Goal: Check status: Check status

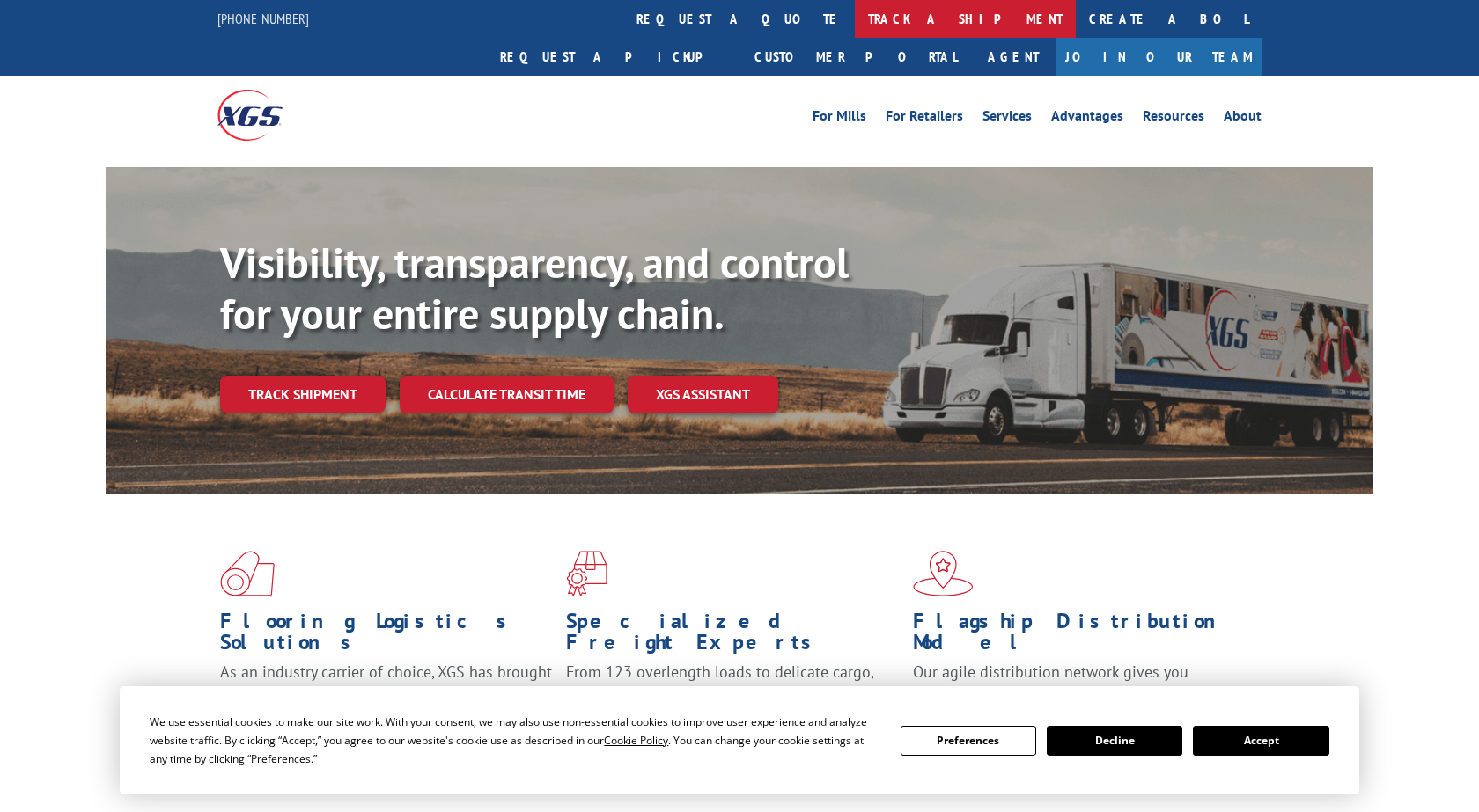
click at [854, 12] on link "track a shipment" at bounding box center [965, 19] width 221 height 38
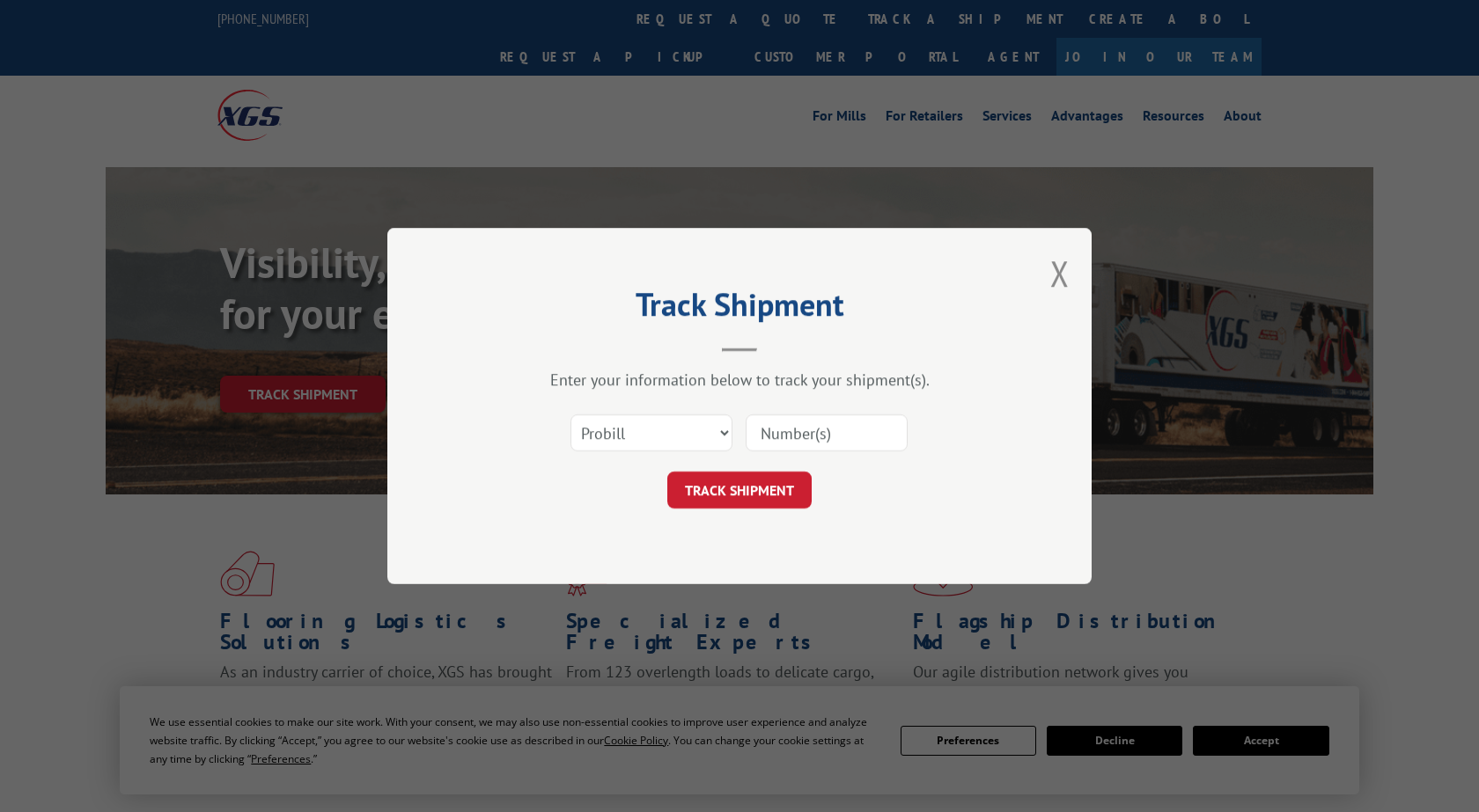
click at [861, 436] on input at bounding box center [827, 433] width 162 height 37
paste input "2835539"
type input "2835539"
click at [772, 481] on button "TRACK SHIPMENT" at bounding box center [740, 490] width 144 height 37
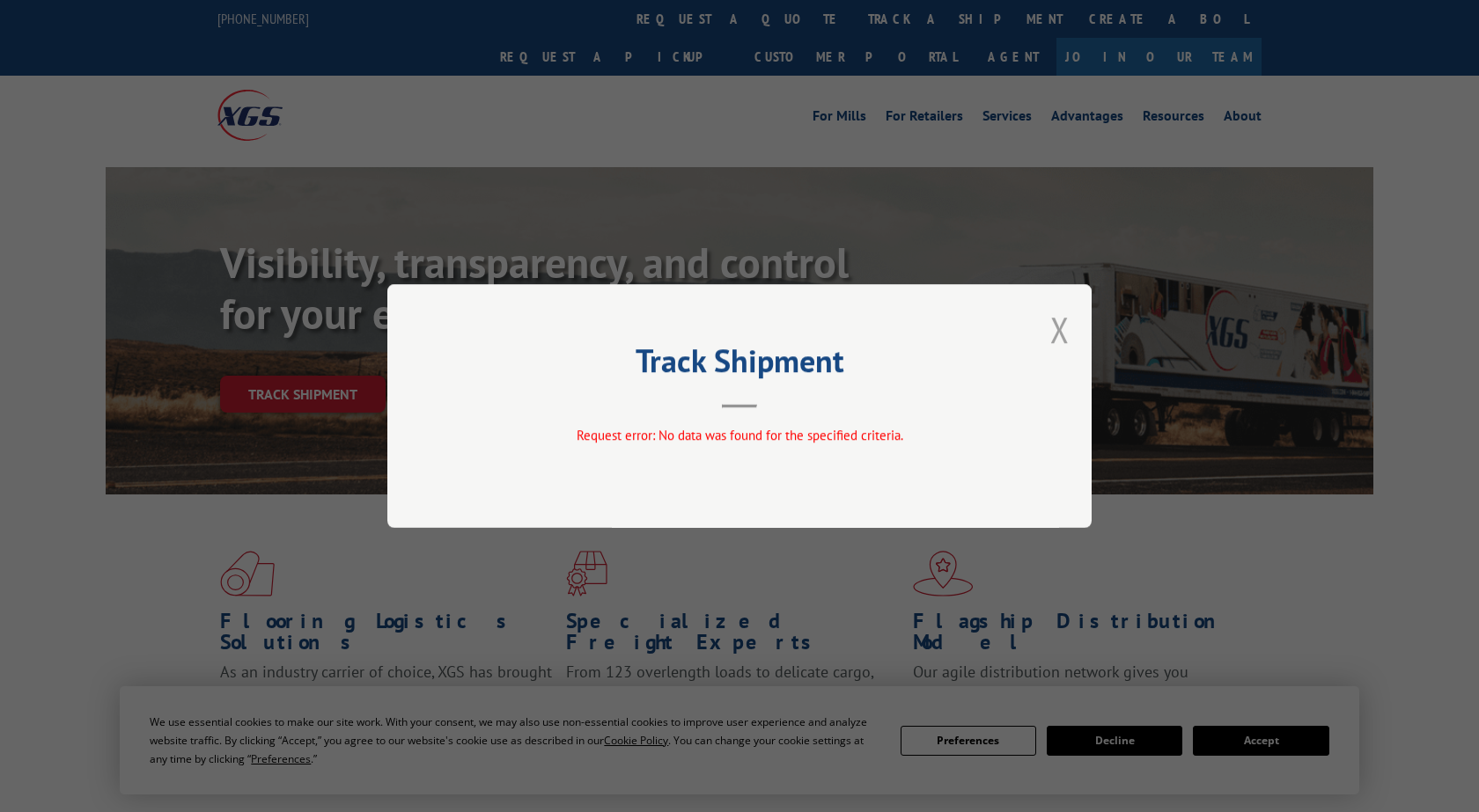
click at [1059, 321] on button "Close modal" at bounding box center [1060, 329] width 20 height 46
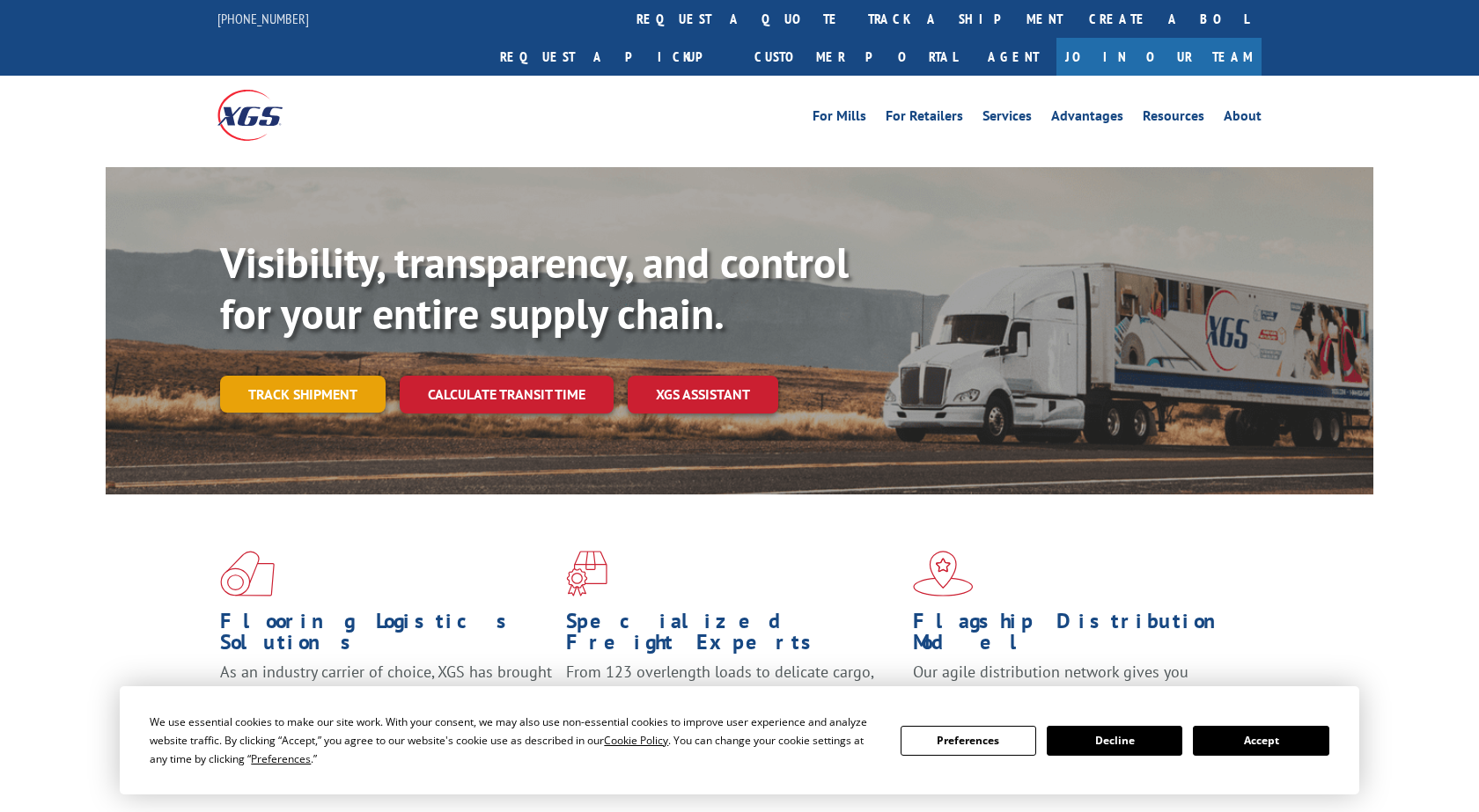
click at [335, 375] on link "Track shipment" at bounding box center [303, 394] width 166 height 37
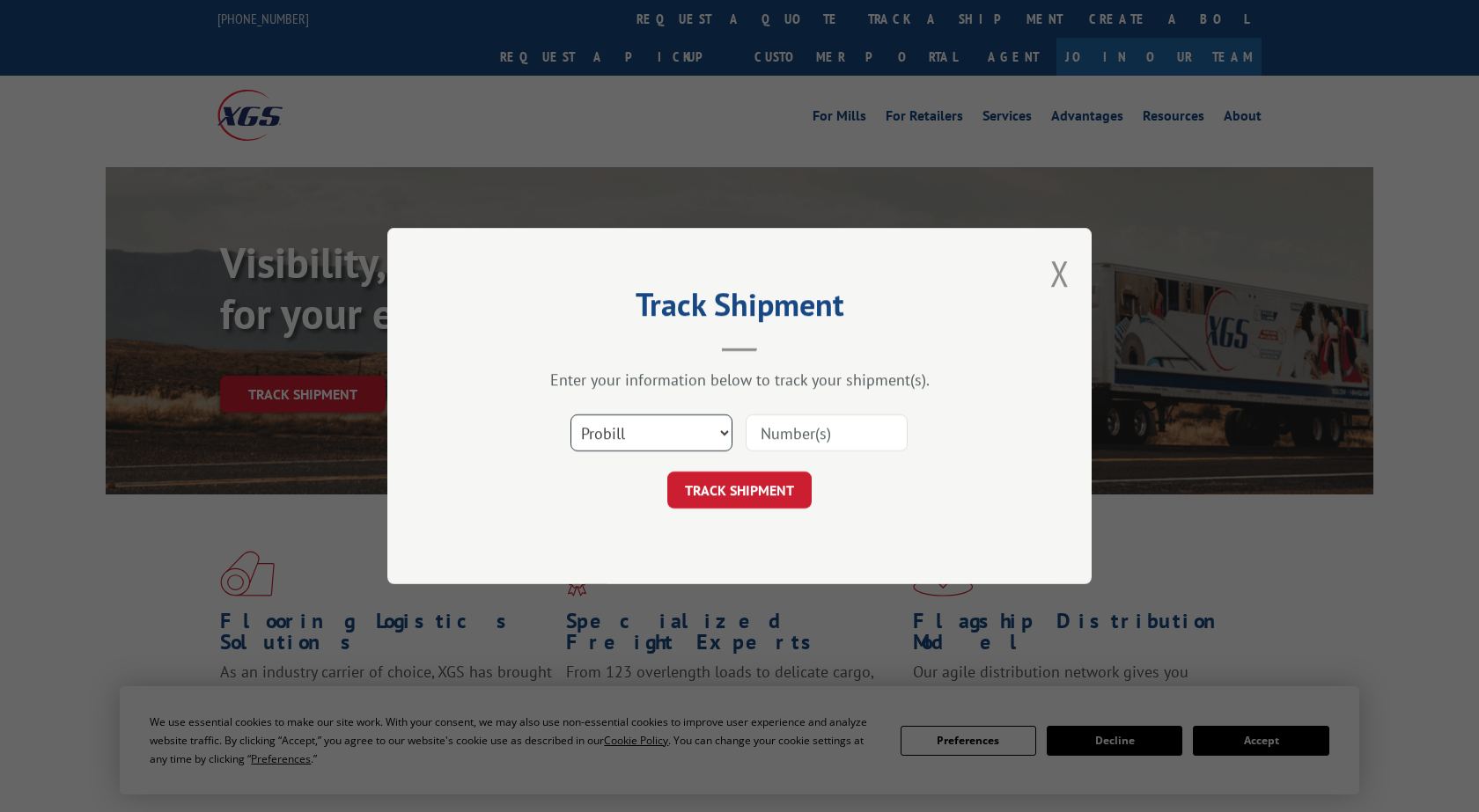
click at [570, 414] on select "Select category... Probill BOL PO" at bounding box center [651, 433] width 162 height 37
select select "po"
click option "PO" at bounding box center [0, 0] width 0 height 0
click at [847, 432] on input at bounding box center [827, 433] width 162 height 37
paste input "2835539"
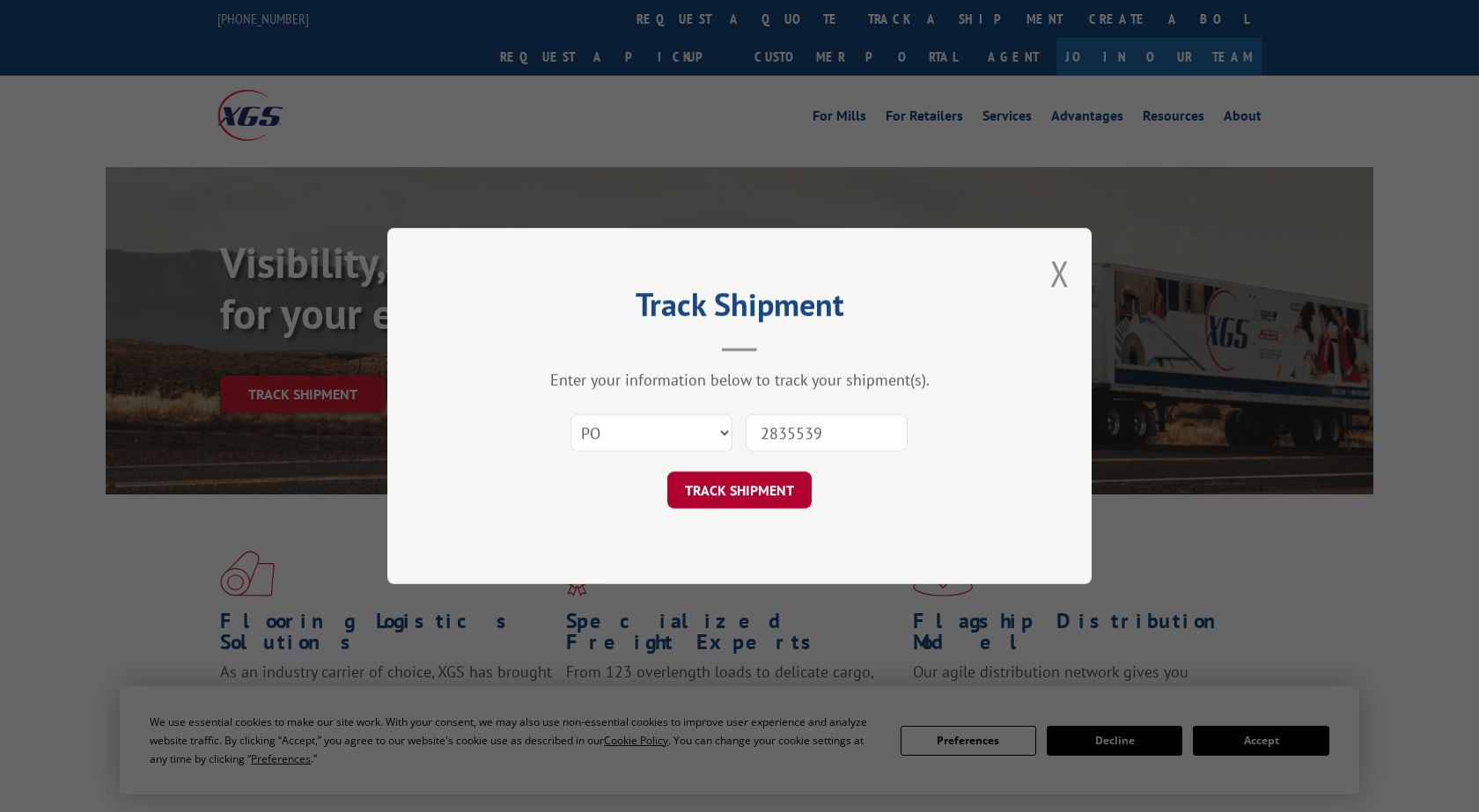
type input "2835539"
click at [774, 487] on button "TRACK SHIPMENT" at bounding box center [740, 490] width 144 height 37
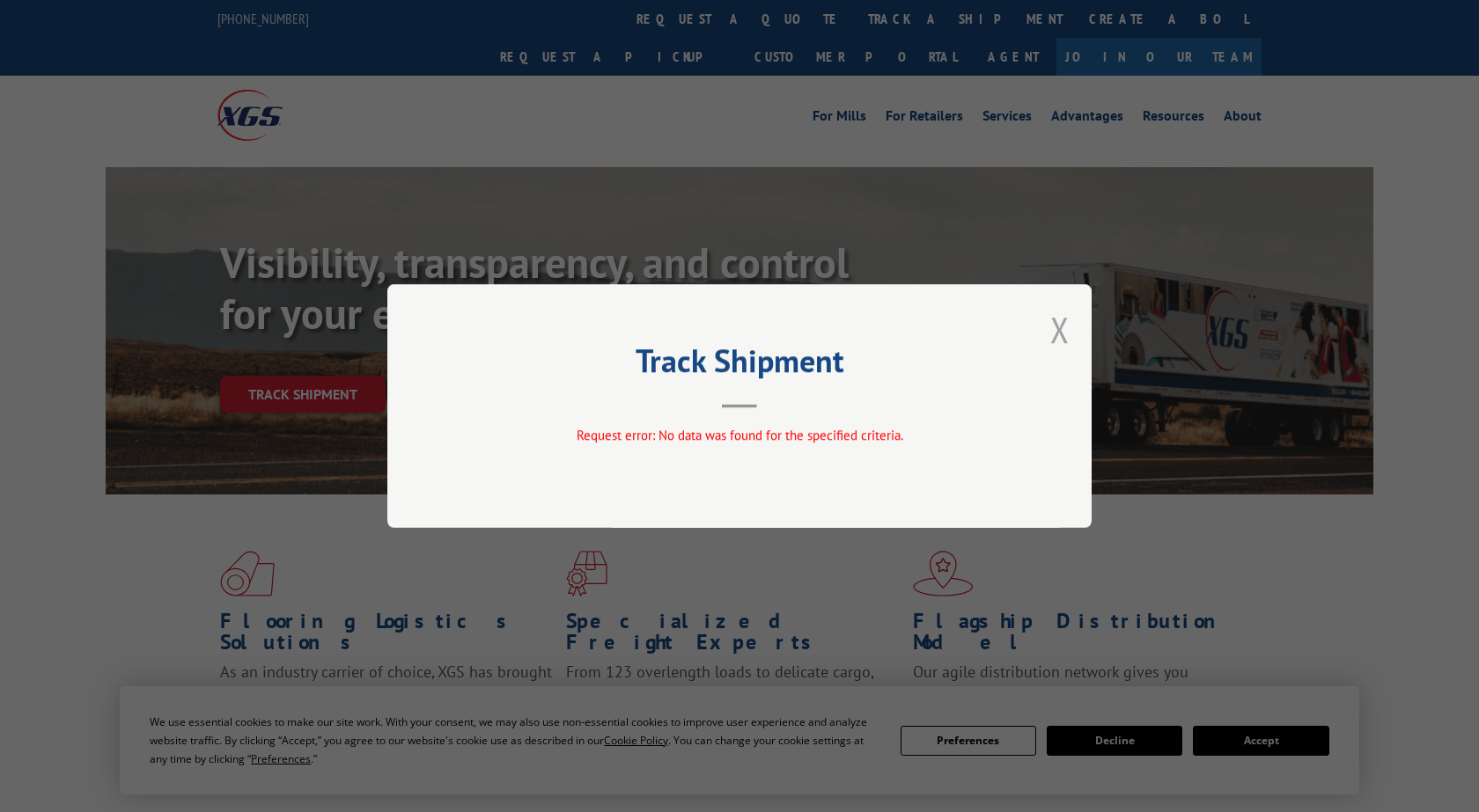
click at [1063, 325] on button "Close modal" at bounding box center [1060, 329] width 20 height 46
